Goal: Task Accomplishment & Management: Manage account settings

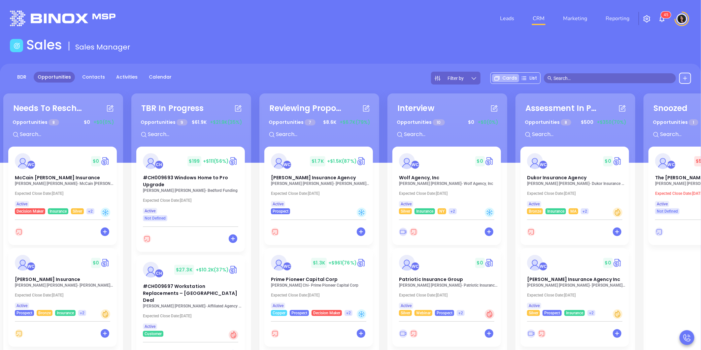
click at [571, 57] on main "Sales Sales Manager BDR Opportunities Contacts Activities Calendar Filter by Ca…" at bounding box center [350, 238] width 701 height 403
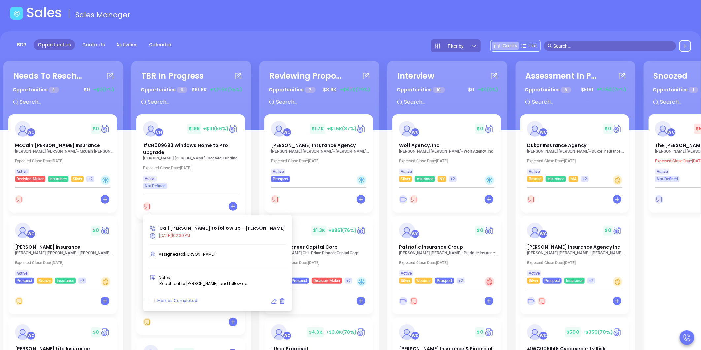
scroll to position [37, 0]
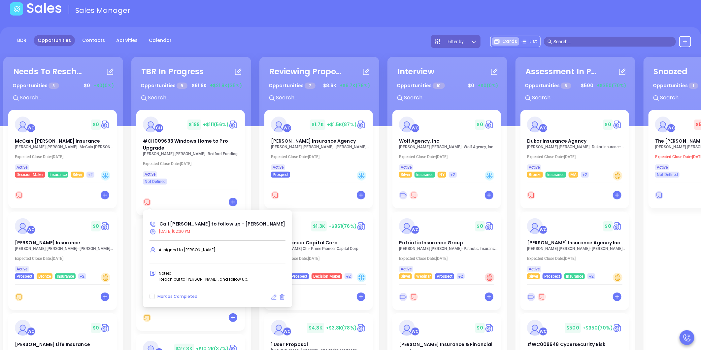
click at [270, 296] on icon at bounding box center [273, 297] width 7 height 7
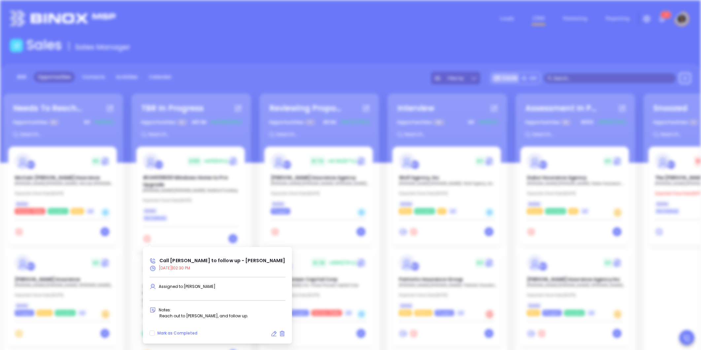
type input "[DATE]"
type input "Call [PERSON_NAME] to follow up - [PERSON_NAME]"
type input "Call"
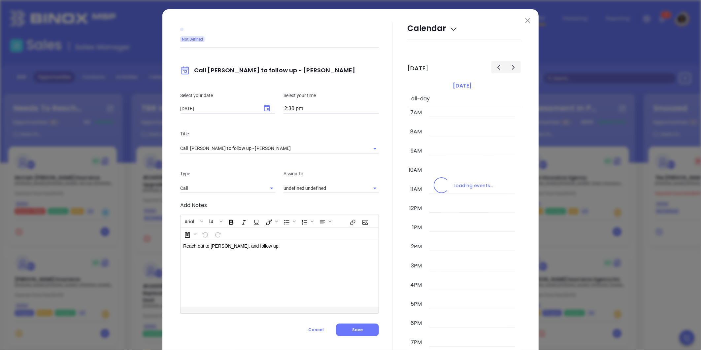
type input "[PERSON_NAME]"
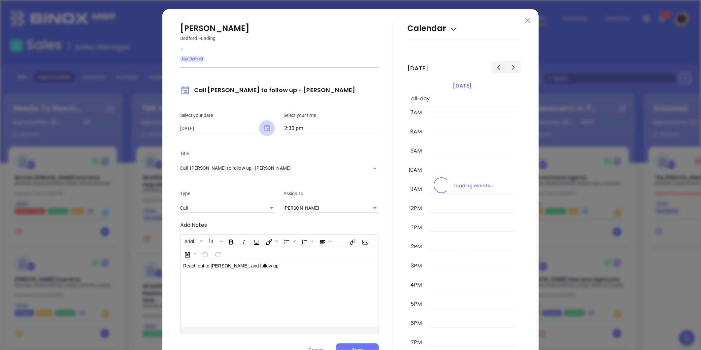
click at [265, 128] on icon "Choose date, selected date is Oct 13, 2025" at bounding box center [267, 127] width 6 height 7
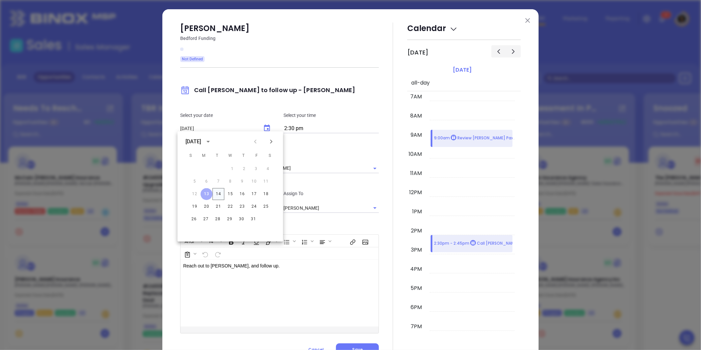
click at [219, 195] on button "14" at bounding box center [218, 194] width 12 height 12
type input "[DATE]"
click at [356, 347] on span "Save" at bounding box center [357, 349] width 11 height 6
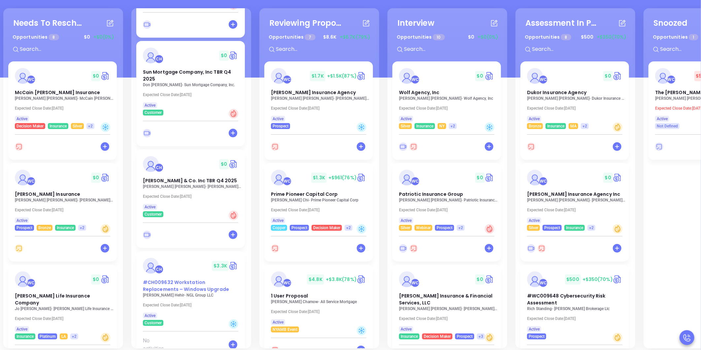
scroll to position [90, 0]
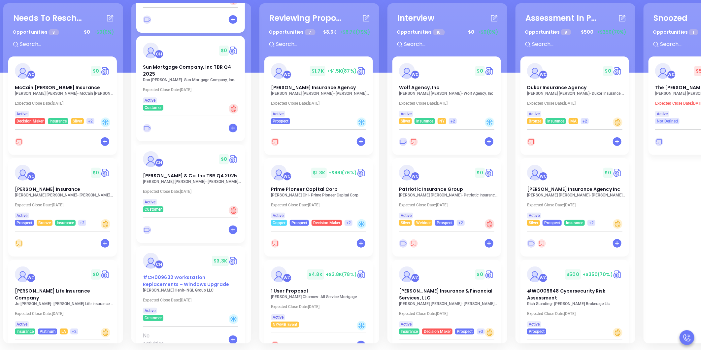
click at [173, 274] on span "#CH009632 Workstation Replacements – Windows Upgrade" at bounding box center [186, 281] width 86 height 14
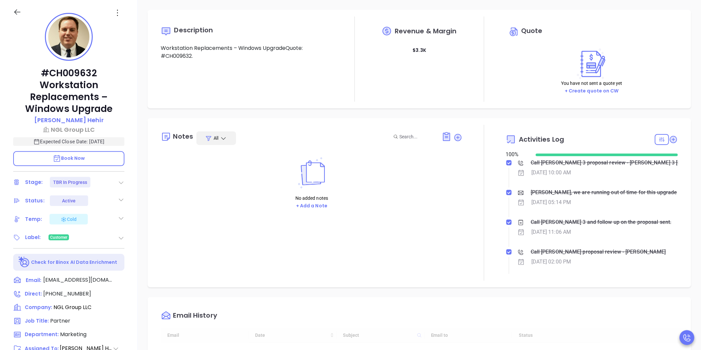
type input "[PERSON_NAME]"
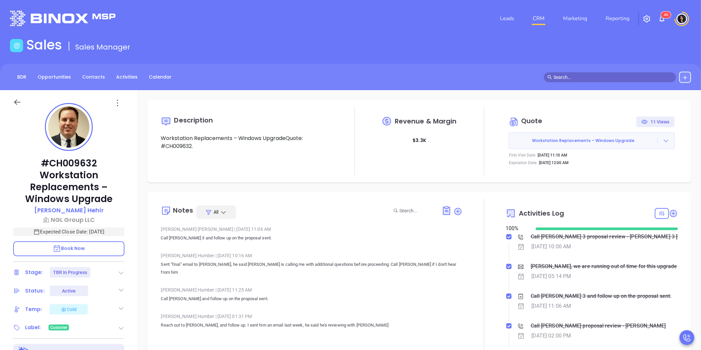
click at [538, 20] on link "CRM" at bounding box center [538, 18] width 17 height 13
